Goal: Task Accomplishment & Management: Use online tool/utility

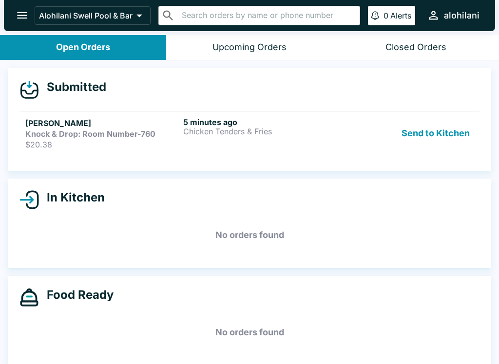
click at [342, 137] on div "Send to Kitchen" at bounding box center [407, 133] width 132 height 32
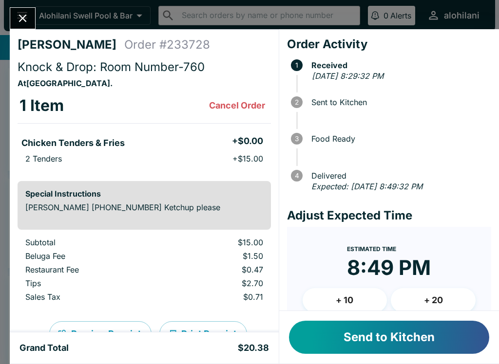
click at [24, 22] on icon "Close" at bounding box center [22, 18] width 13 height 13
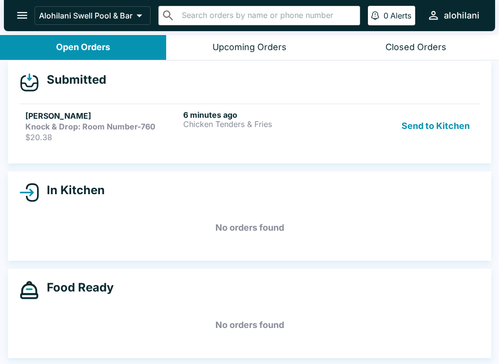
scroll to position [7, 0]
click at [191, 129] on div "6 minutes ago Chicken Tenders & Fries" at bounding box center [260, 126] width 154 height 32
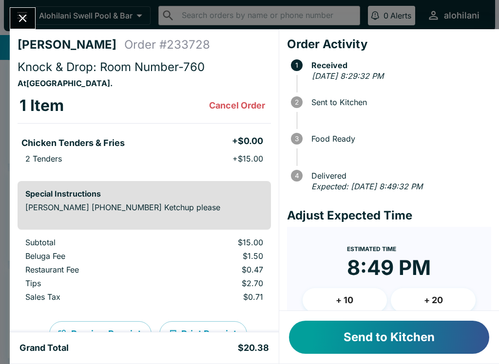
click at [402, 327] on button "Send to Kitchen" at bounding box center [389, 337] width 200 height 33
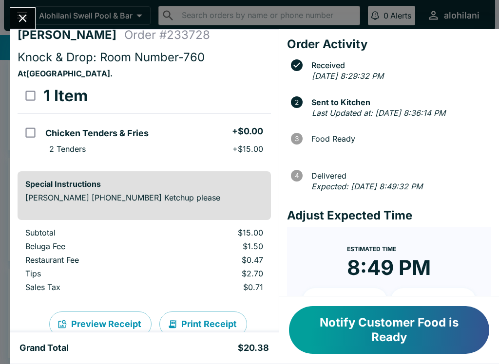
scroll to position [11, 0]
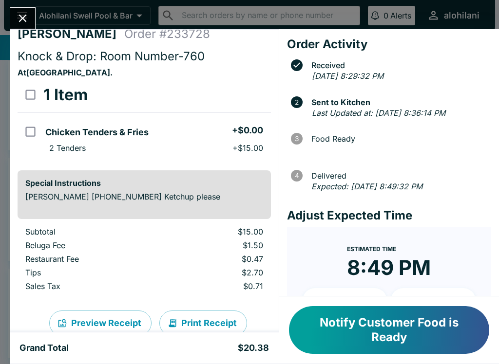
click at [26, 22] on icon "Close" at bounding box center [23, 19] width 8 height 8
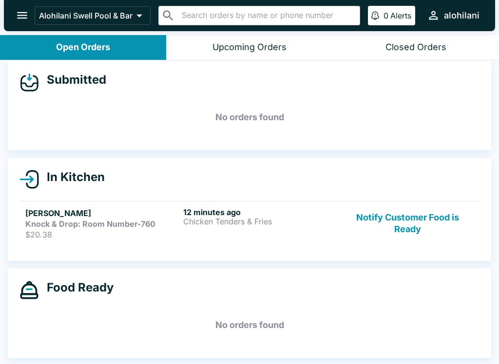
click at [423, 215] on button "Notify Customer Food is Ready" at bounding box center [407, 223] width 132 height 32
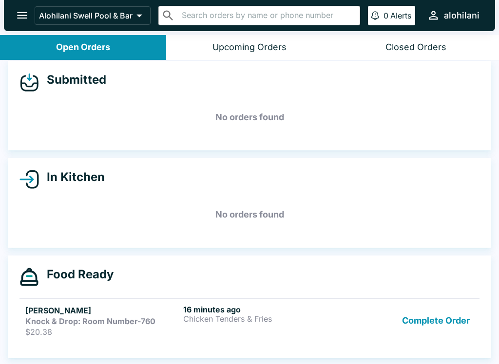
click at [163, 305] on h5 "[PERSON_NAME]" at bounding box center [102, 311] width 154 height 12
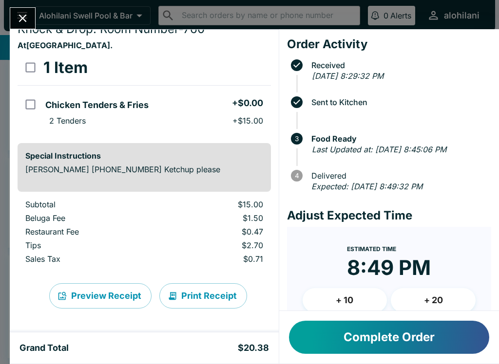
scroll to position [38, 0]
click at [34, 14] on button "Close" at bounding box center [22, 18] width 25 height 21
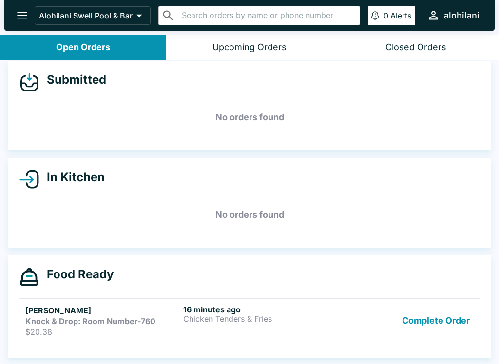
click at [422, 335] on button "Complete Order" at bounding box center [435, 321] width 75 height 32
